Goal: Information Seeking & Learning: Learn about a topic

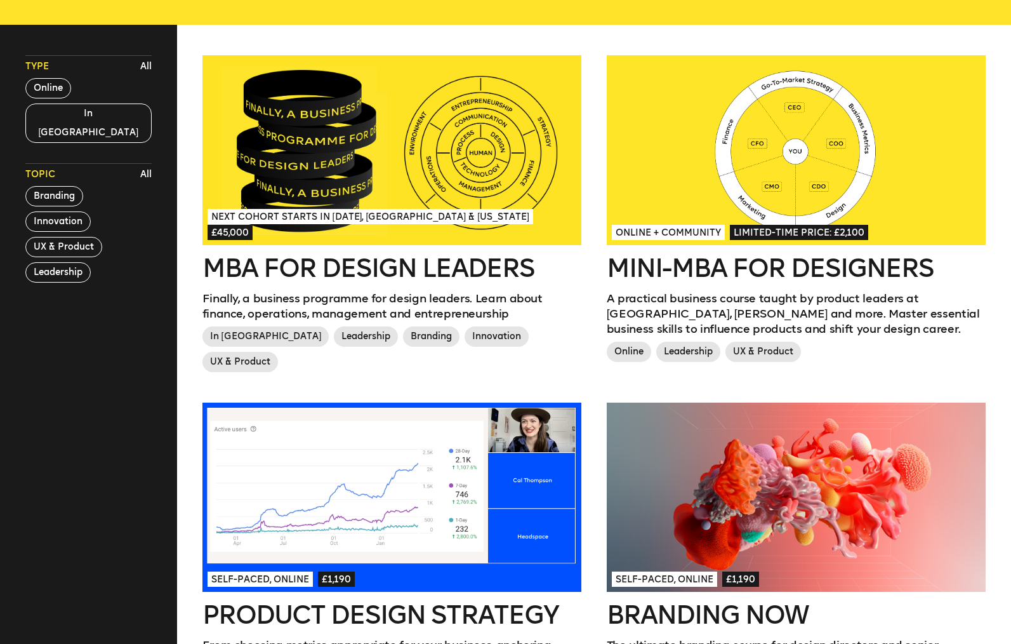
scroll to position [341, 0]
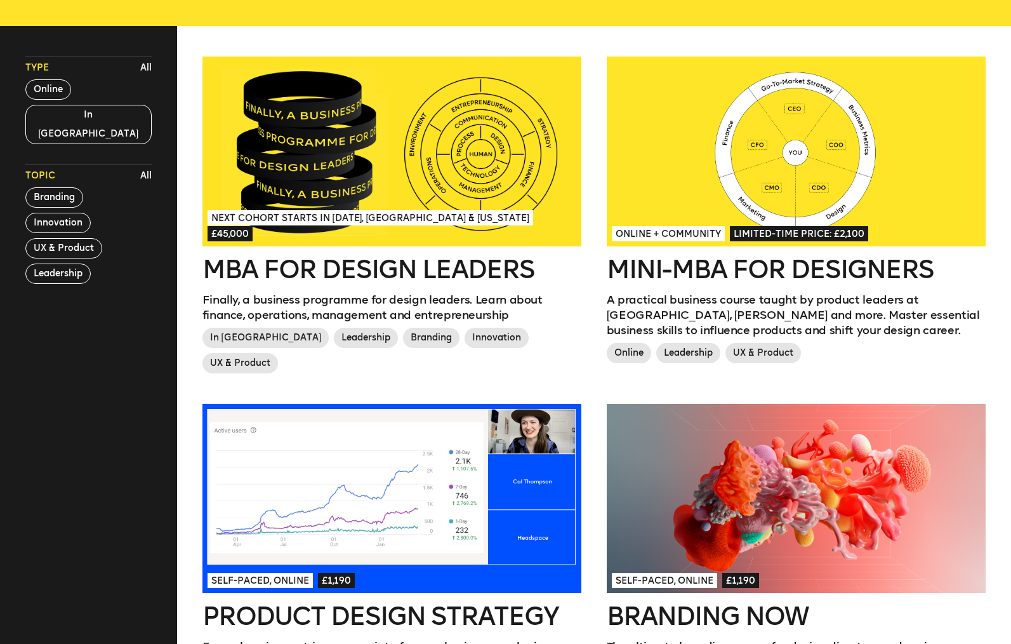
click at [672, 261] on h2 "Mini-MBA for Designers" at bounding box center [796, 268] width 379 height 25
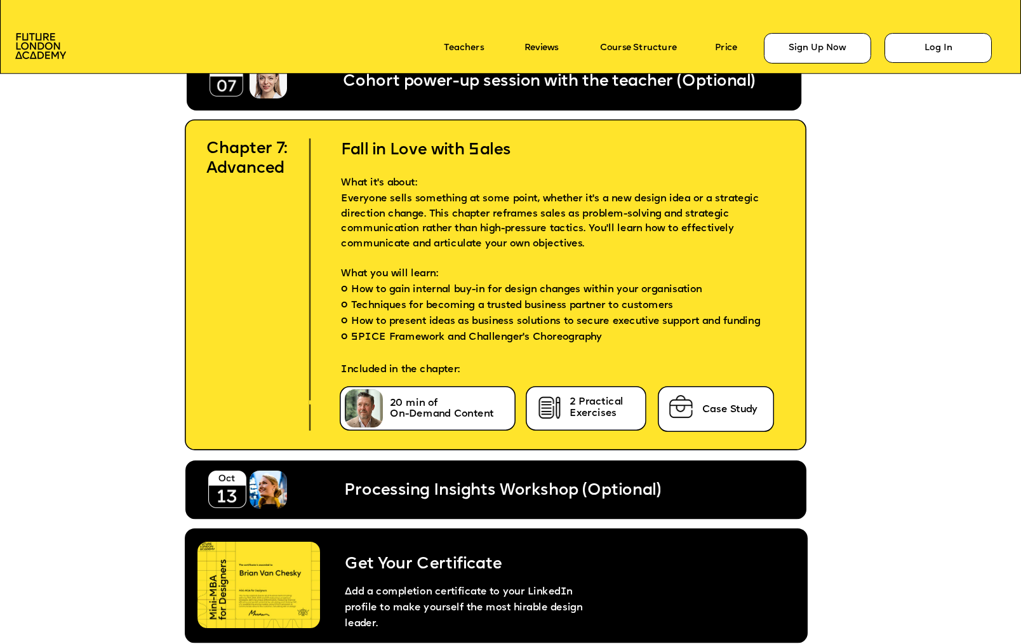
scroll to position [5317, 0]
